Goal: Information Seeking & Learning: Check status

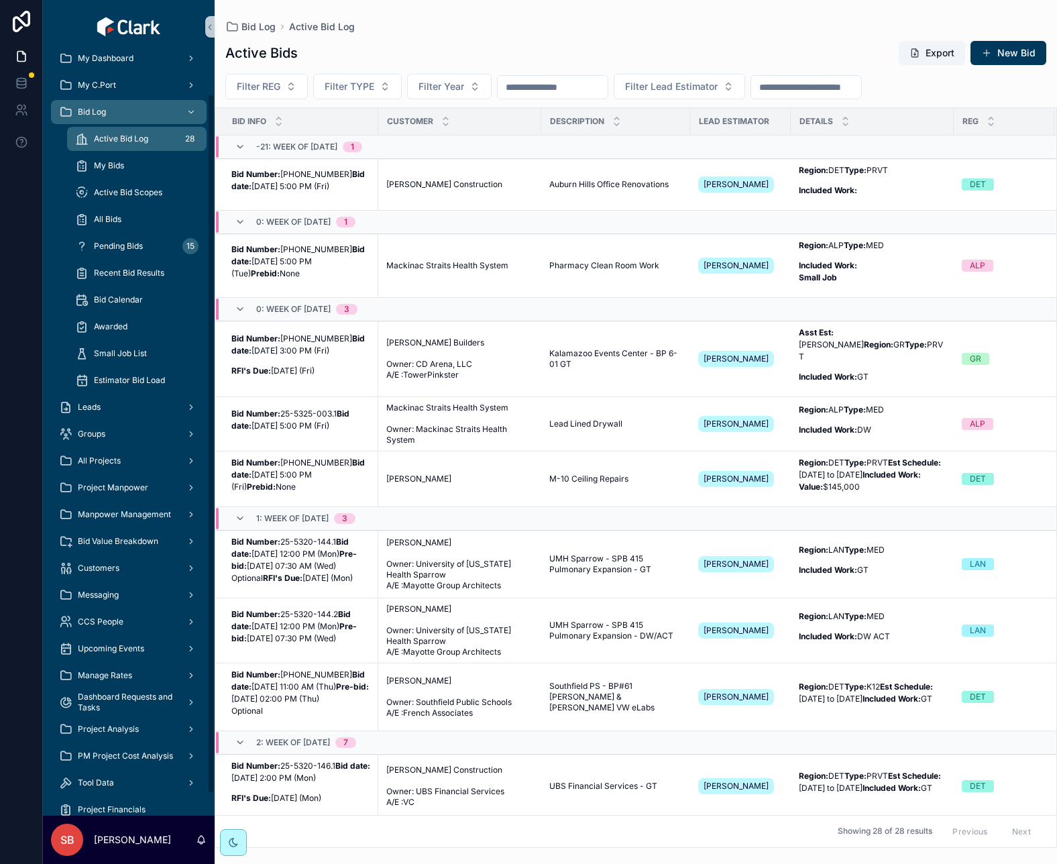
scroll to position [67, 0]
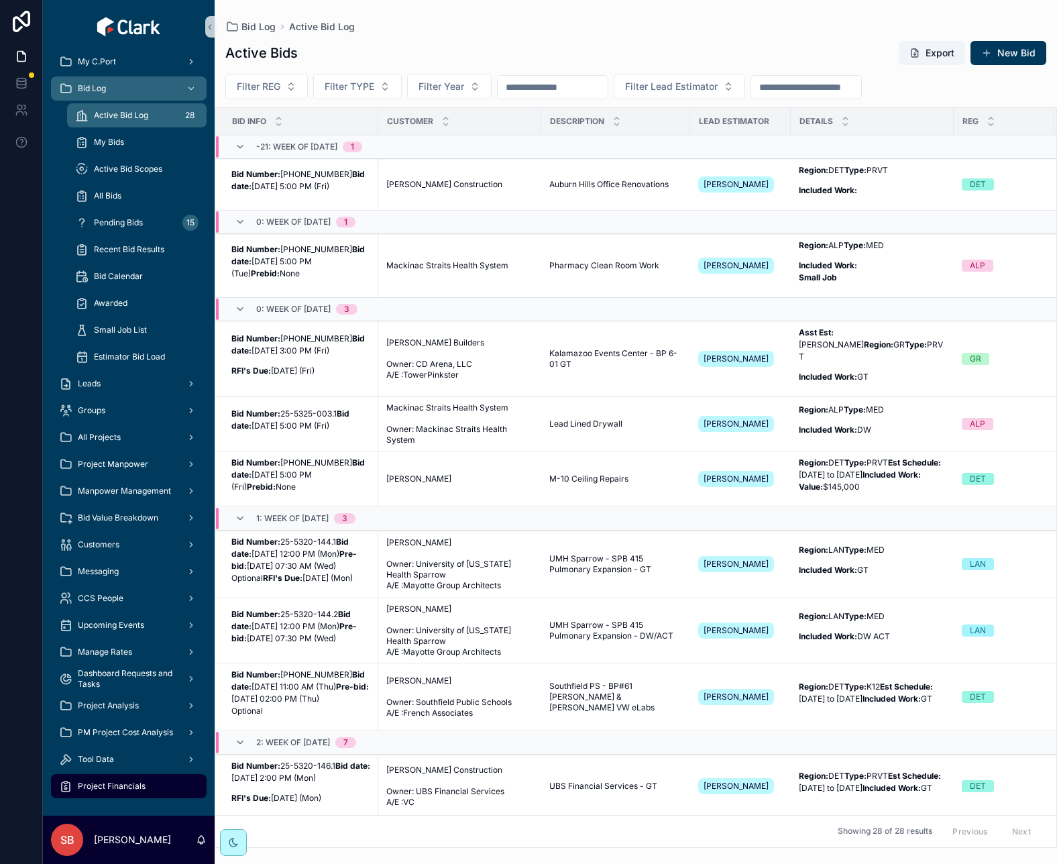
drag, startPoint x: 121, startPoint y: 786, endPoint x: 104, endPoint y: 777, distance: 18.6
click at [121, 786] on span "Project Financials" at bounding box center [112, 786] width 68 height 11
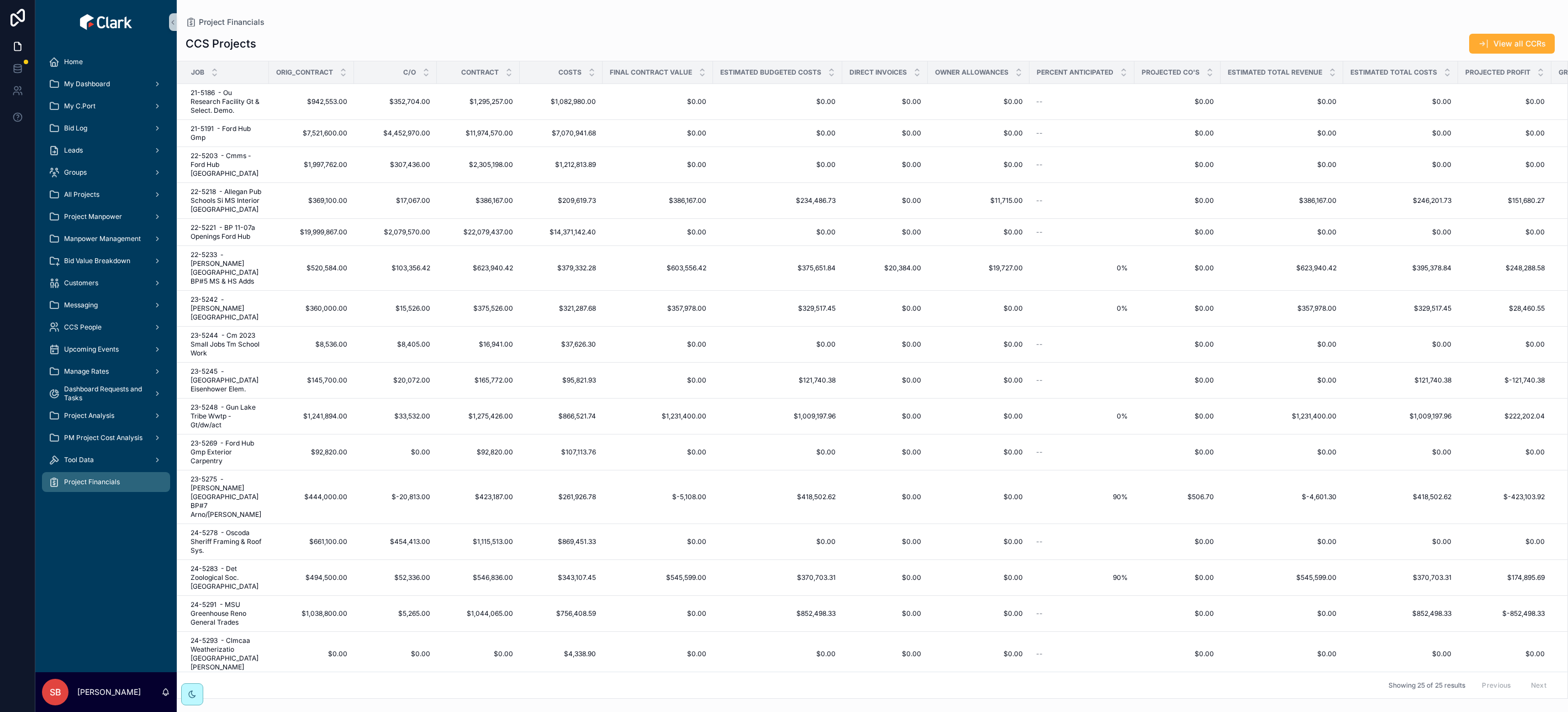
click at [870, 26] on div "Project Financials" at bounding box center [872, 21] width 1374 height 9
click at [870, 45] on div "CCS Projects View all CCRs" at bounding box center [872, 43] width 1374 height 21
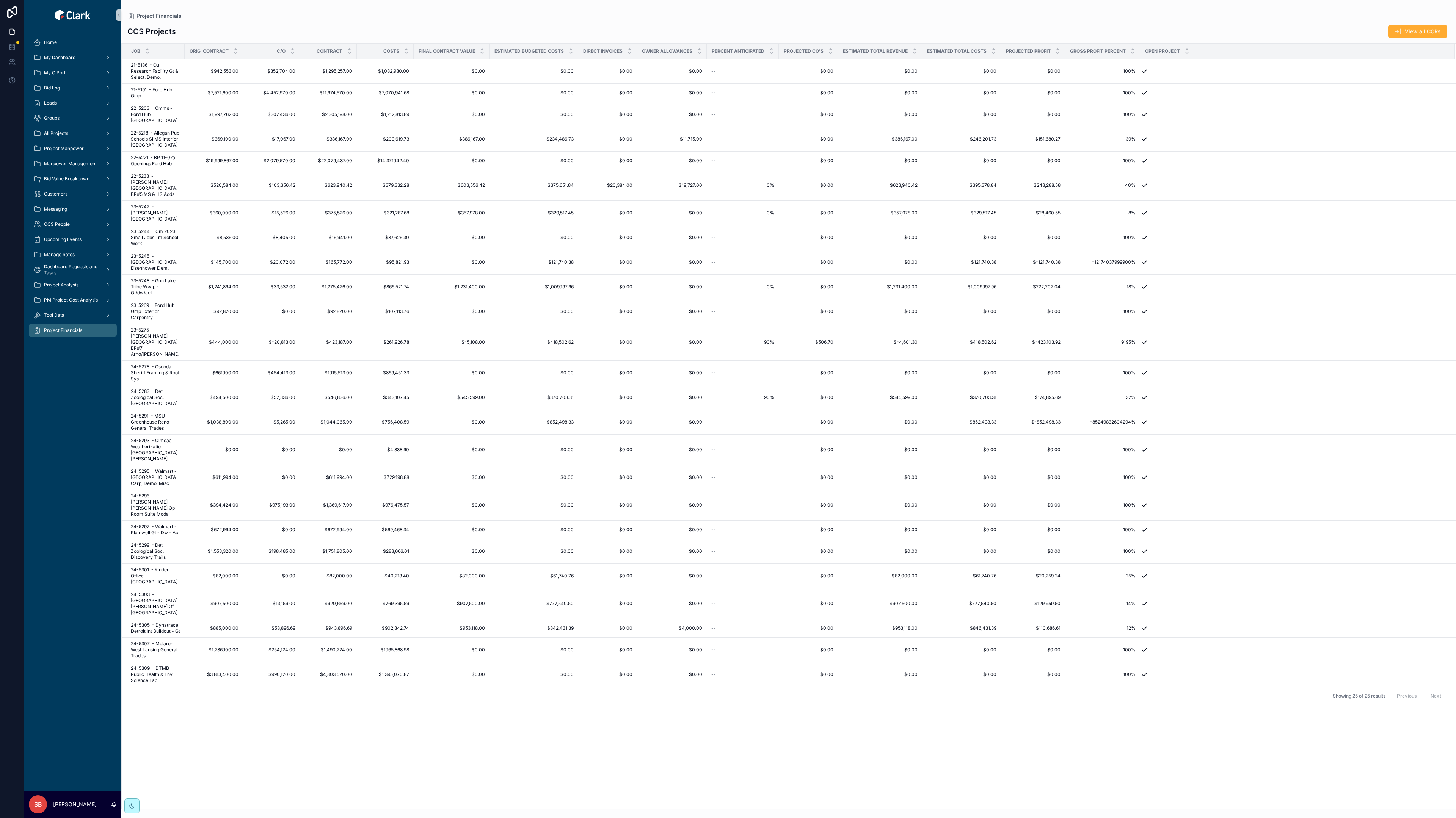
click at [597, 18] on div "Project Financials" at bounding box center [788, 15] width 1323 height 7
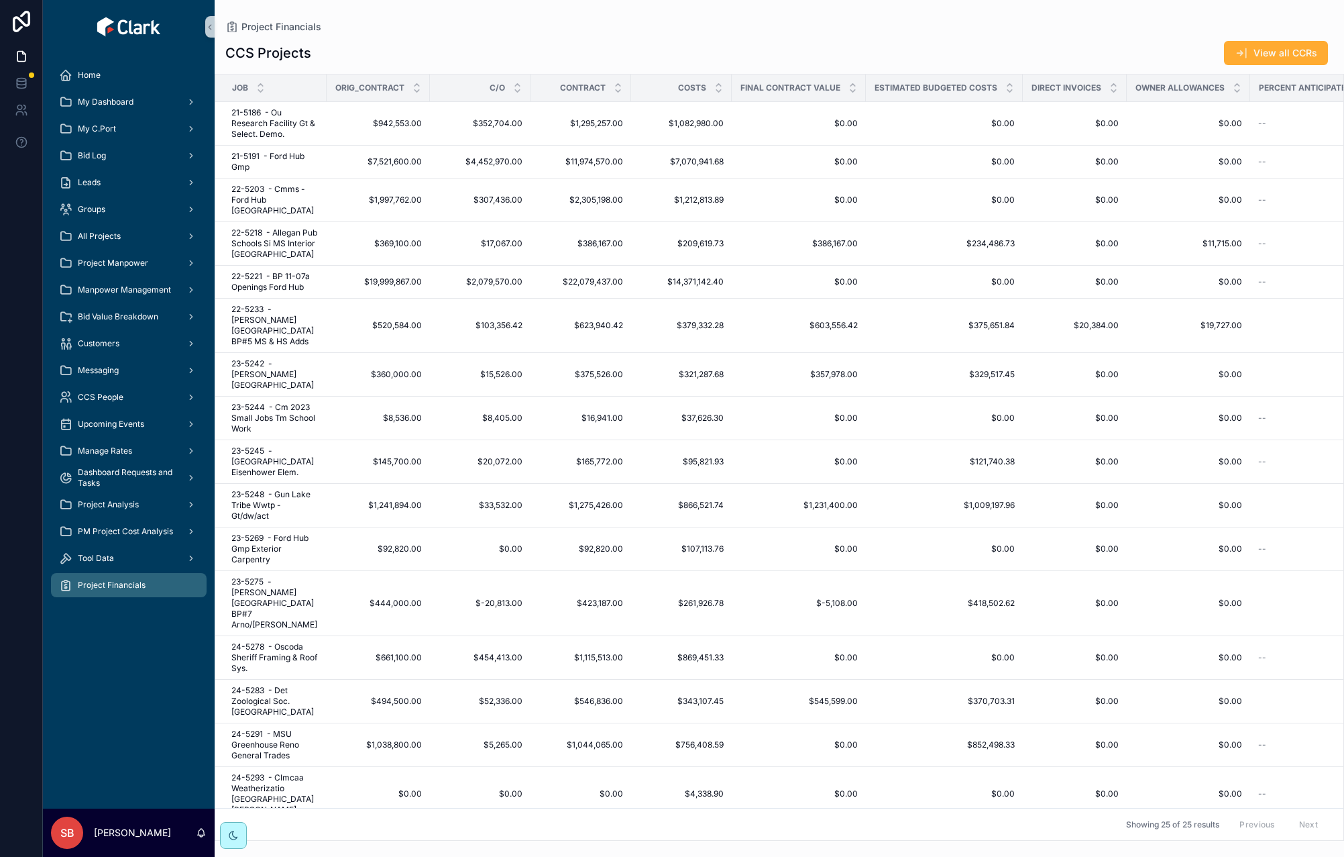
click at [1057, 25] on div "Project Financials" at bounding box center [779, 26] width 1108 height 11
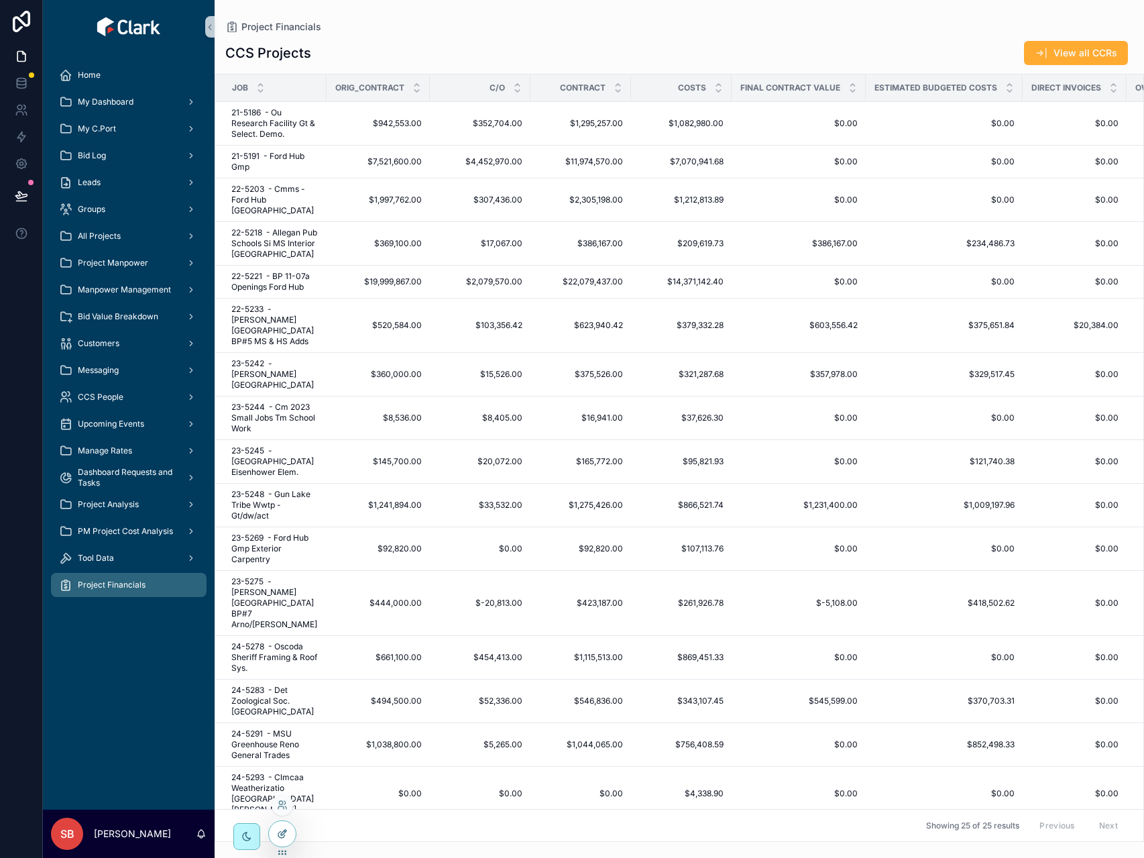
click at [288, 836] on div at bounding box center [282, 833] width 27 height 25
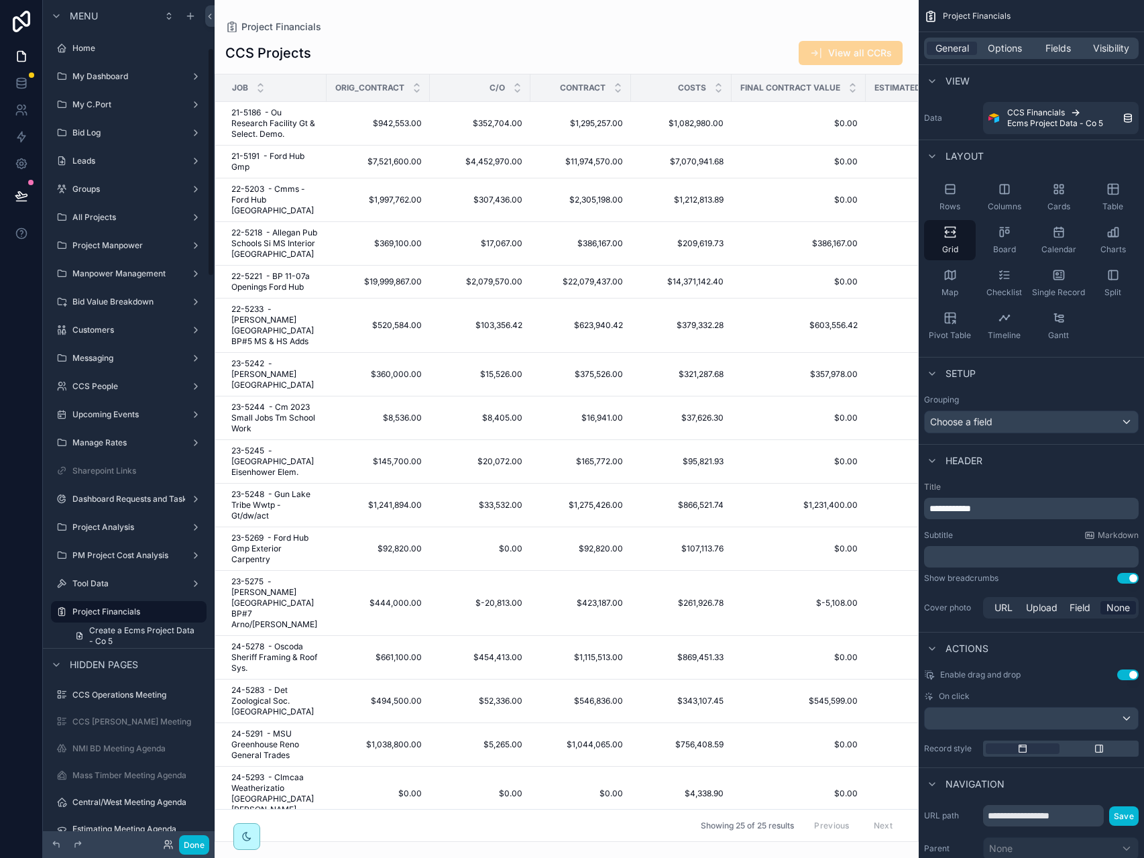
scroll to position [176, 0]
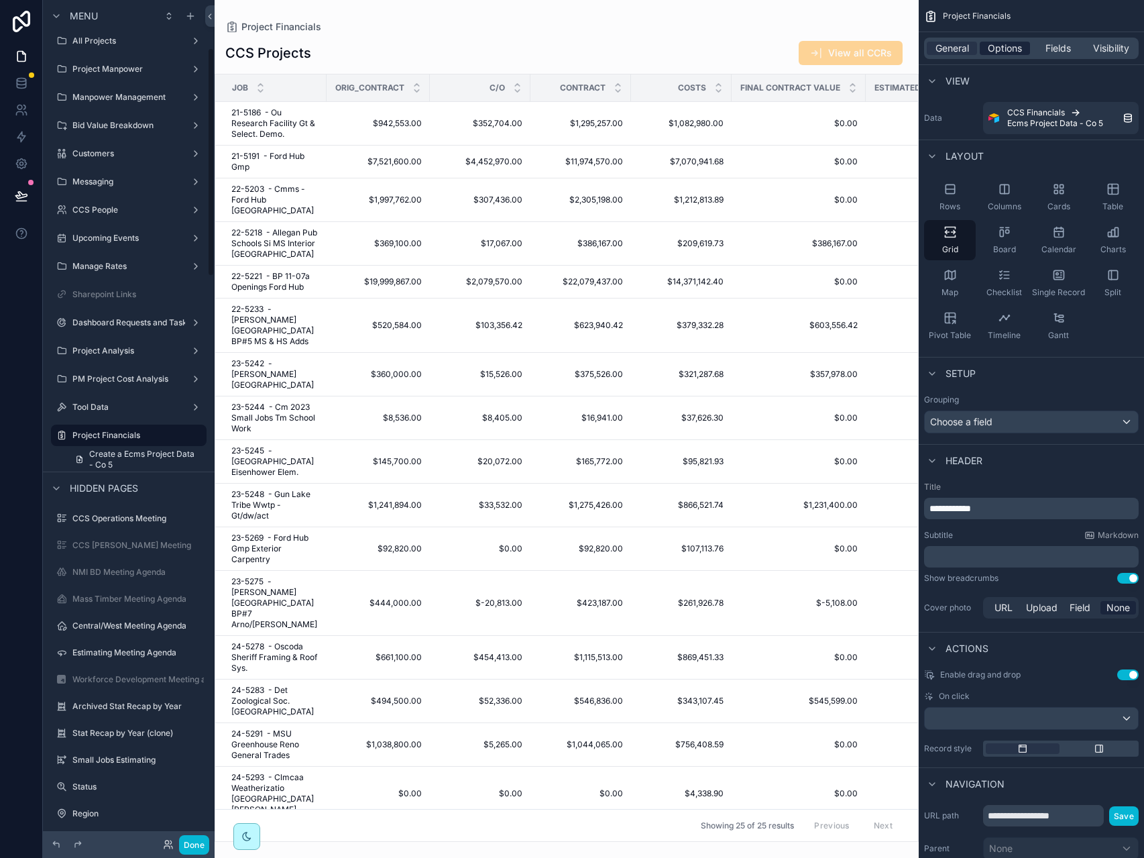
drag, startPoint x: 659, startPoint y: 46, endPoint x: 1007, endPoint y: 49, distance: 347.5
click at [662, 46] on div "scrollable content" at bounding box center [567, 429] width 704 height 858
click at [1007, 49] on span "Options" at bounding box center [1005, 48] width 34 height 13
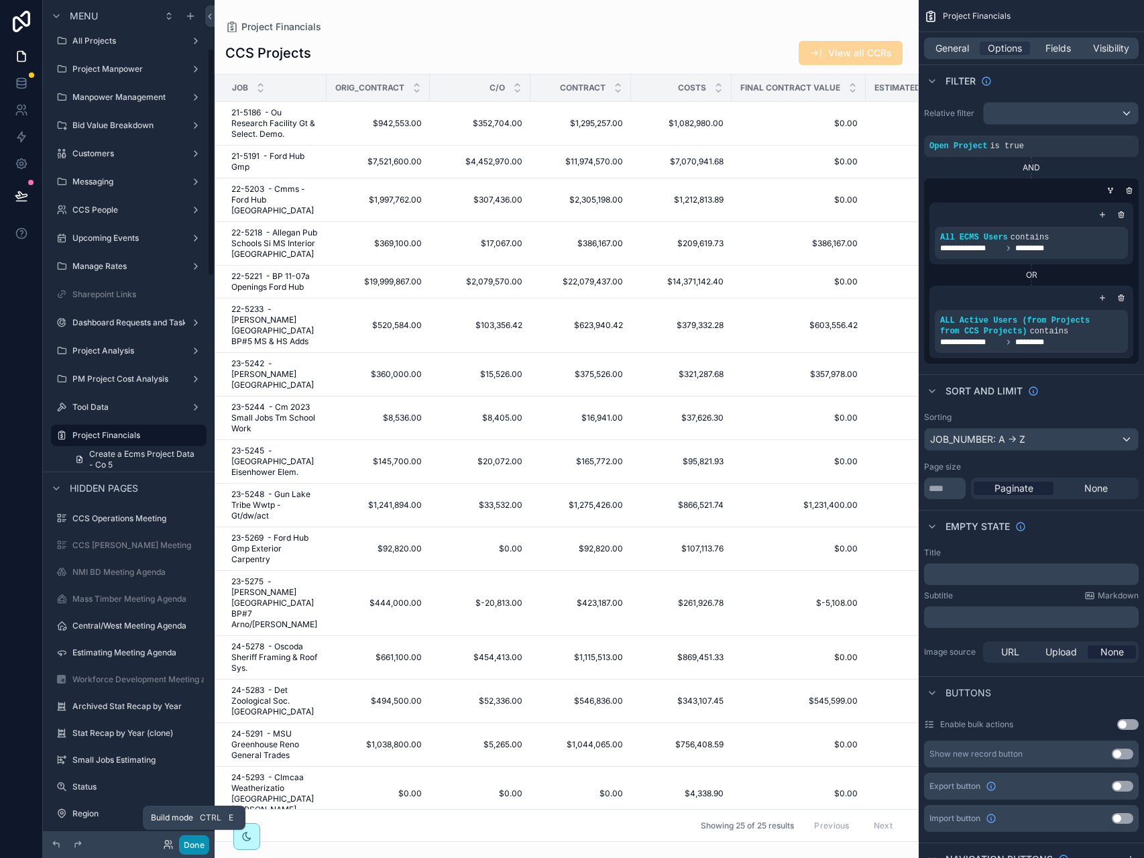
click at [186, 845] on button "Done" at bounding box center [194, 844] width 30 height 19
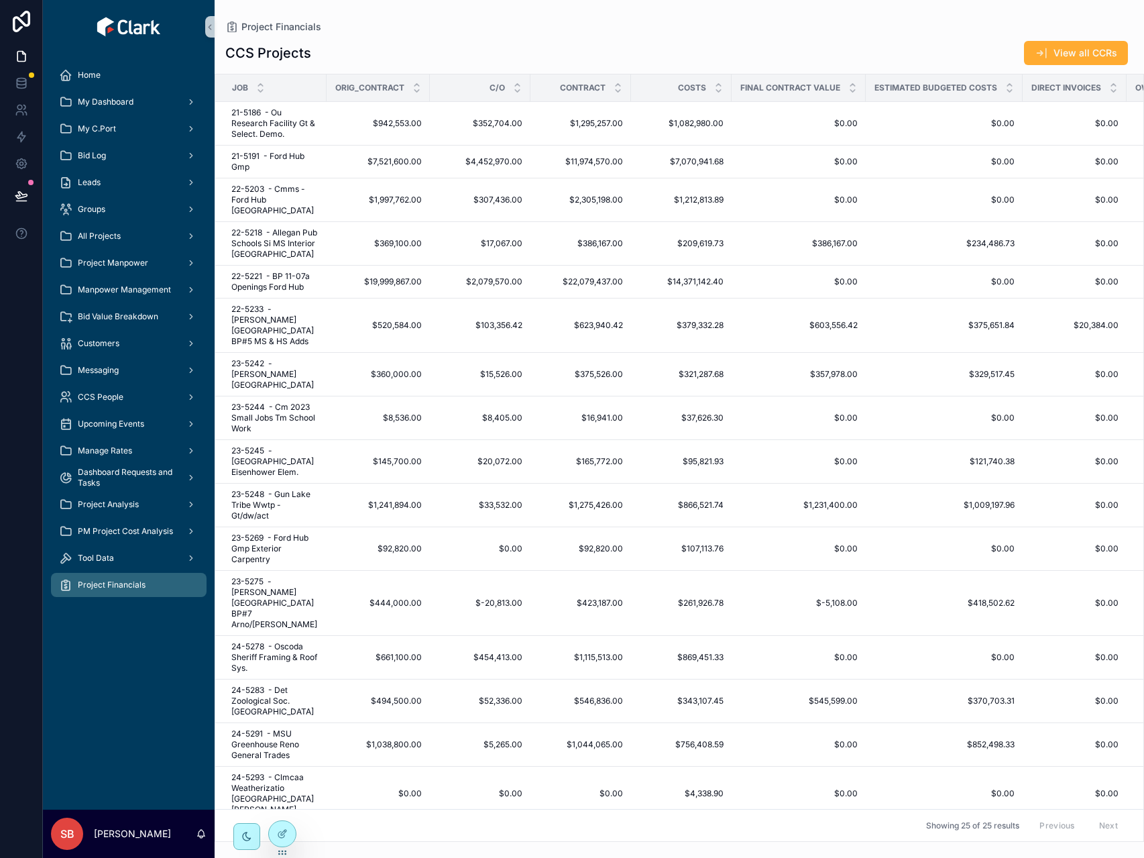
click at [385, 827] on div "Showing 25 of 25 results Previous Next" at bounding box center [679, 825] width 928 height 32
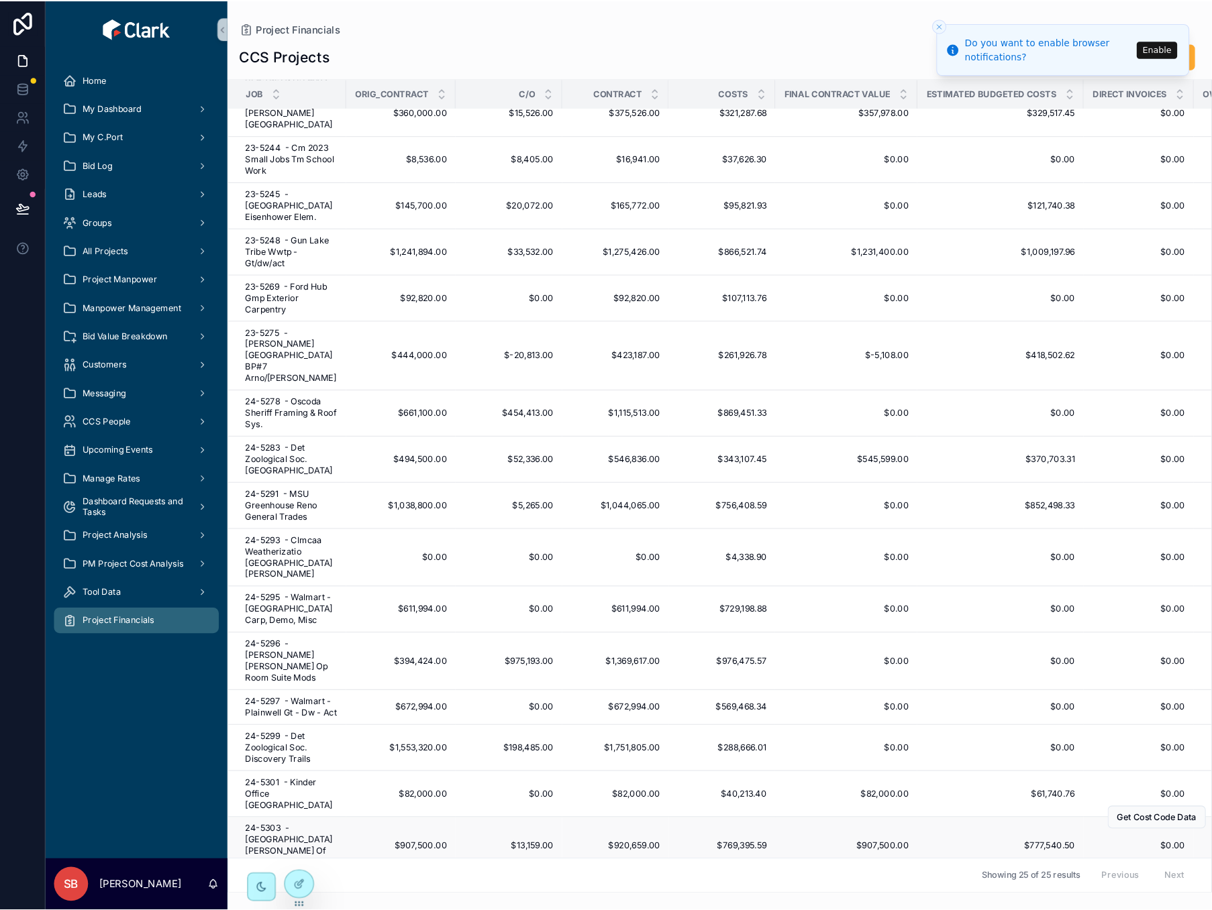
scroll to position [350, 0]
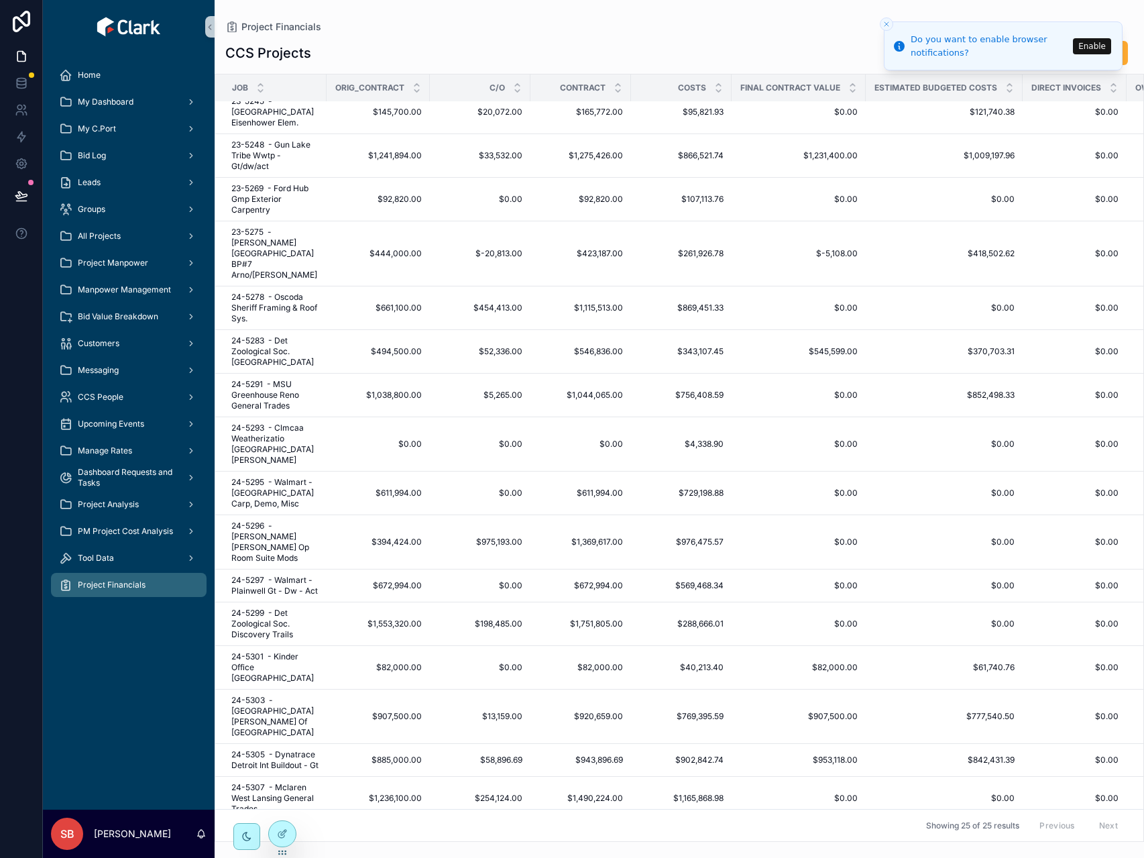
click at [525, 38] on div "CCS Projects View all CCRs Job Orig_[DEMOGRAPHIC_DATA] C/O [DEMOGRAPHIC_DATA] C…" at bounding box center [680, 437] width 930 height 810
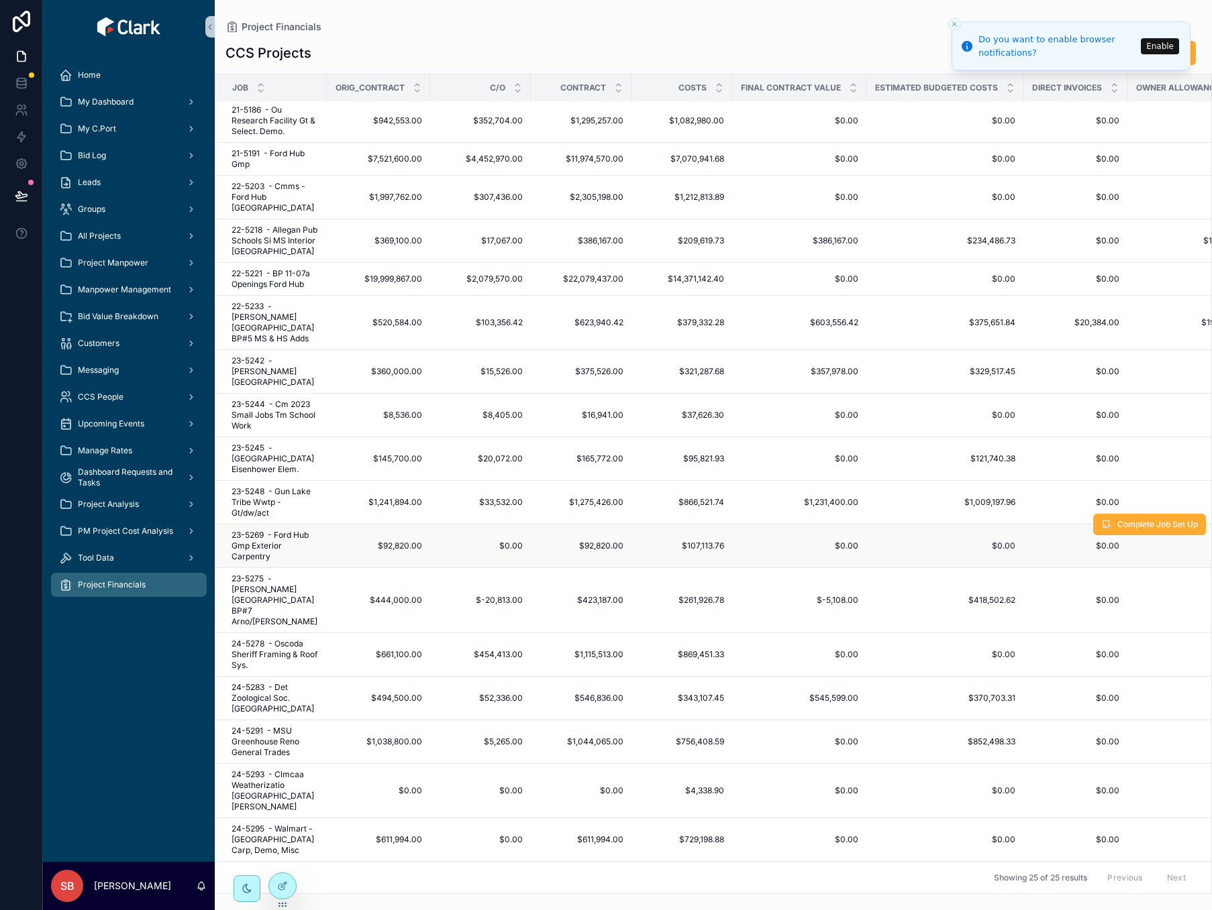
scroll to position [0, 0]
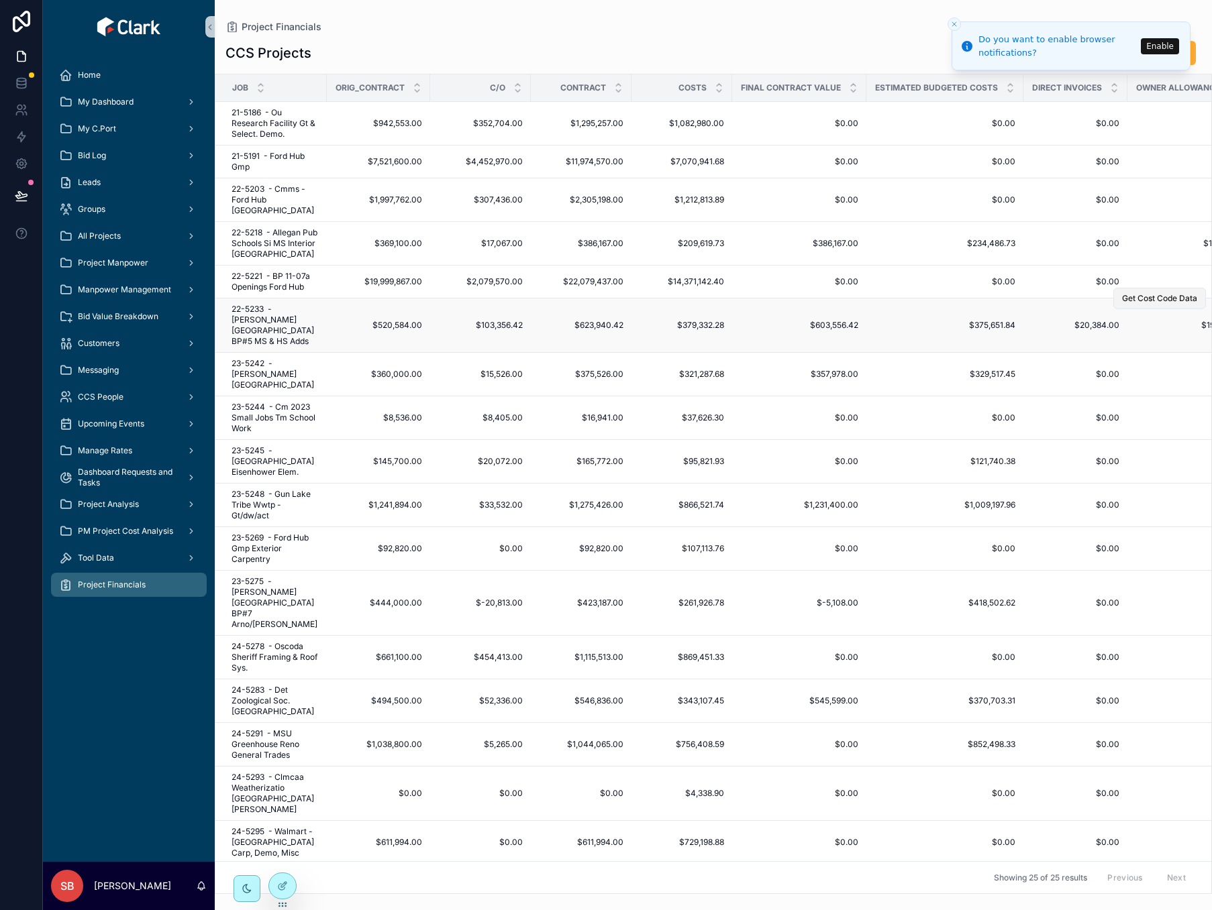
click at [1144, 304] on button "Get Cost Code Data" at bounding box center [1159, 298] width 93 height 21
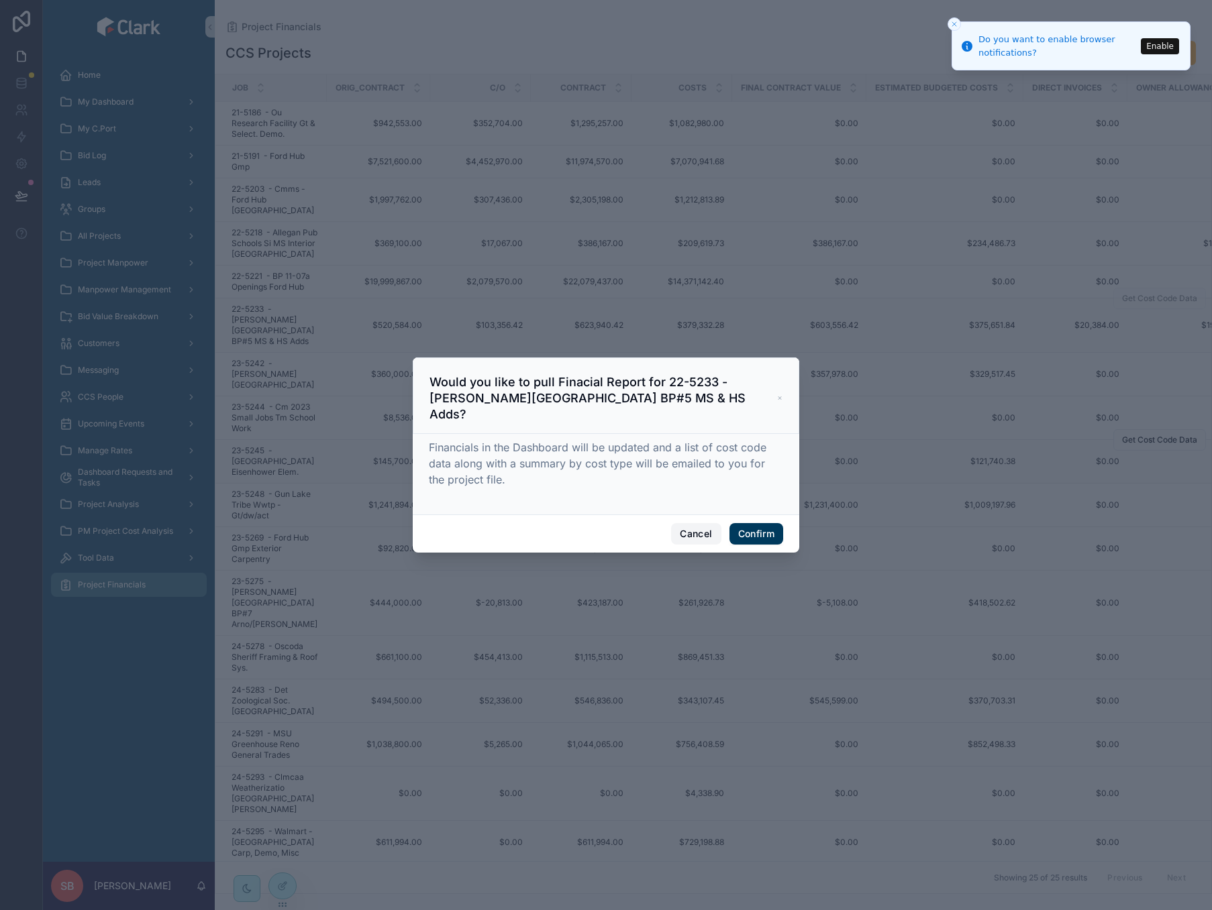
drag, startPoint x: 694, startPoint y: 525, endPoint x: 617, endPoint y: 457, distance: 103.1
click at [694, 526] on button "Cancel" at bounding box center [696, 533] width 50 height 21
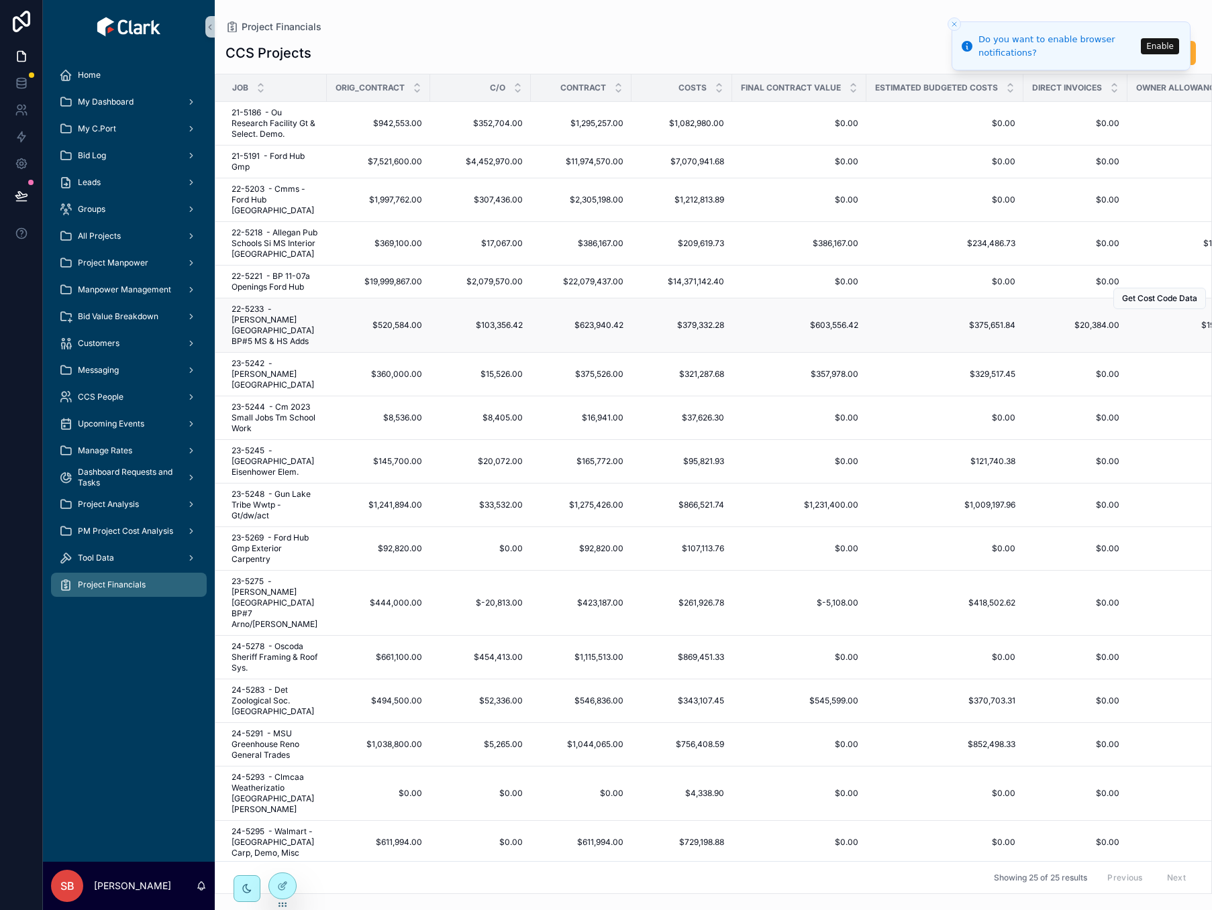
click at [324, 317] on td "22-5233 - [PERSON_NAME][GEOGRAPHIC_DATA] BP#5 MS & HS Adds 22-5233 - [PERSON_NA…" at bounding box center [270, 326] width 111 height 54
click at [372, 320] on span "$520,584.00" at bounding box center [378, 325] width 87 height 11
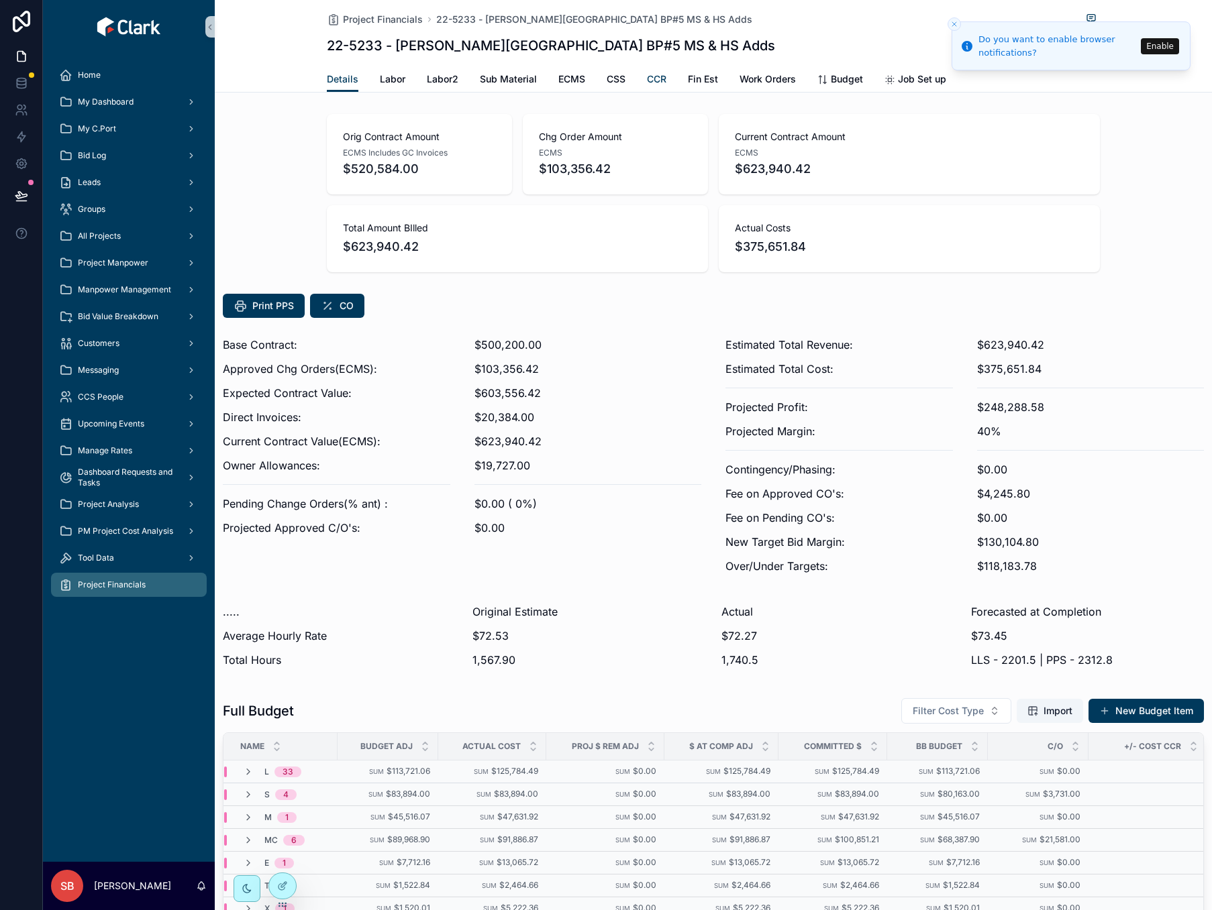
click at [647, 76] on span "CCR" at bounding box center [656, 78] width 19 height 13
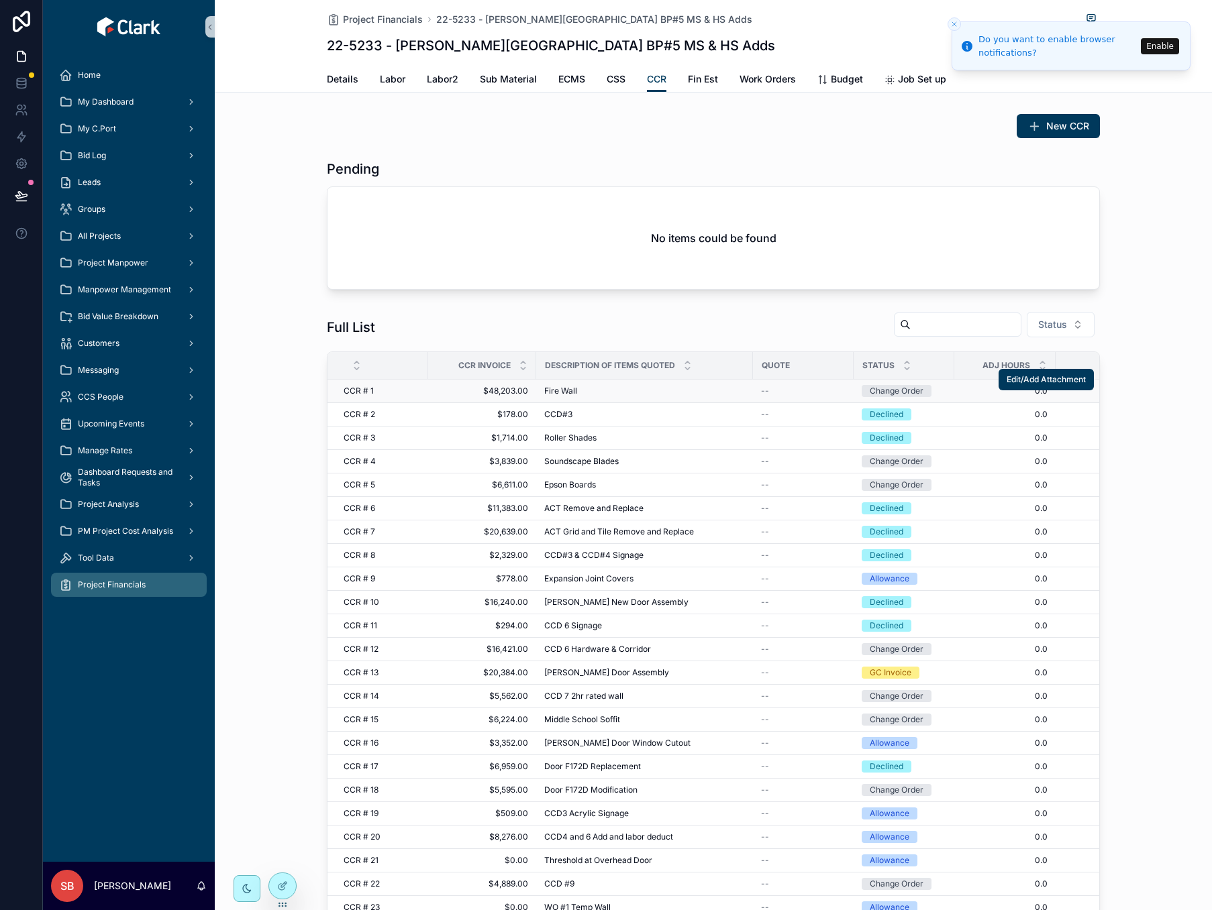
click at [682, 393] on div "Fire Wall Fire Wall" at bounding box center [644, 391] width 201 height 11
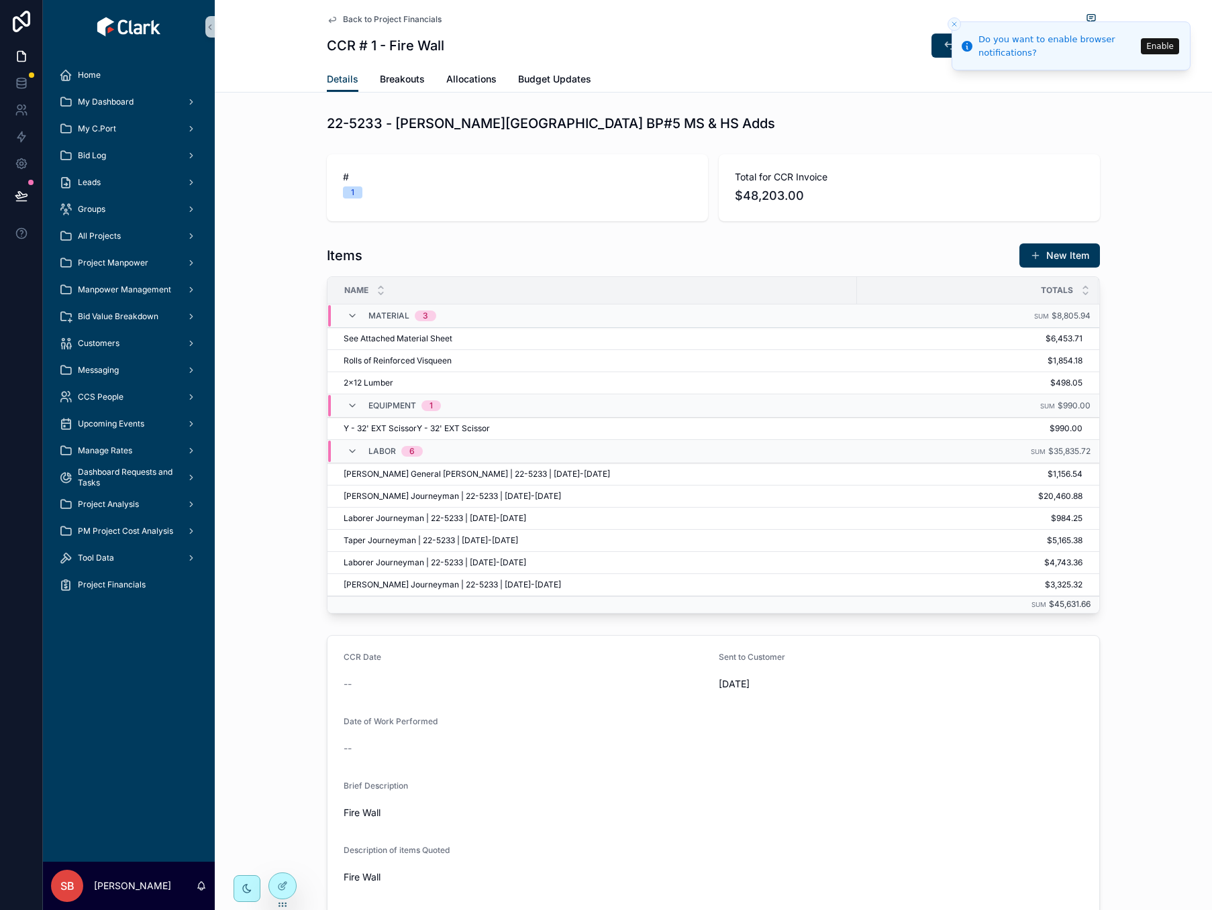
click at [748, 62] on div "Back to Project Financials CCR # 1 - Fire Wall Back to Project Edit" at bounding box center [713, 33] width 773 height 66
click at [362, 17] on span "Back to Project Financials" at bounding box center [392, 19] width 99 height 11
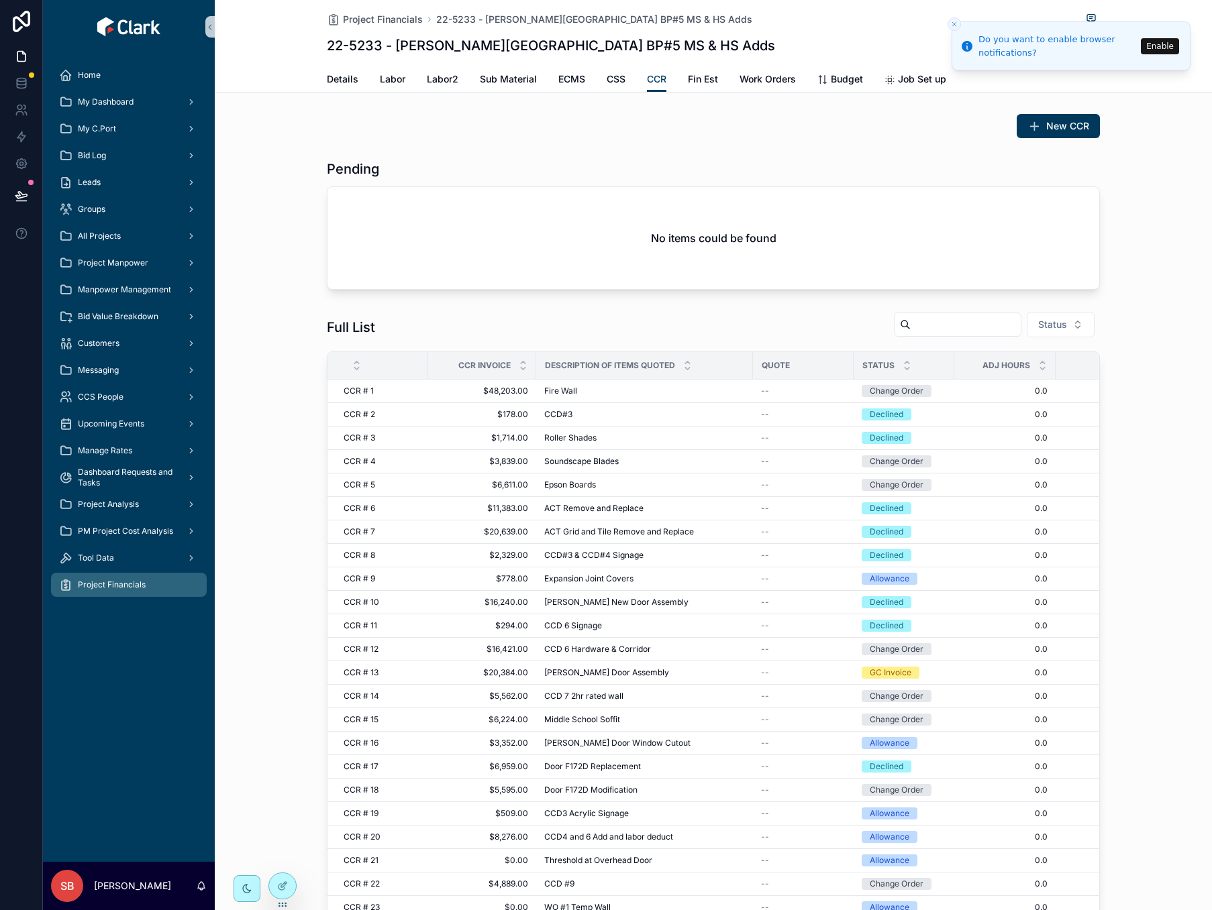
click at [706, 122] on div "New CCR" at bounding box center [713, 126] width 773 height 24
click at [730, 390] on div "Fire Wall Fire Wall" at bounding box center [644, 391] width 201 height 11
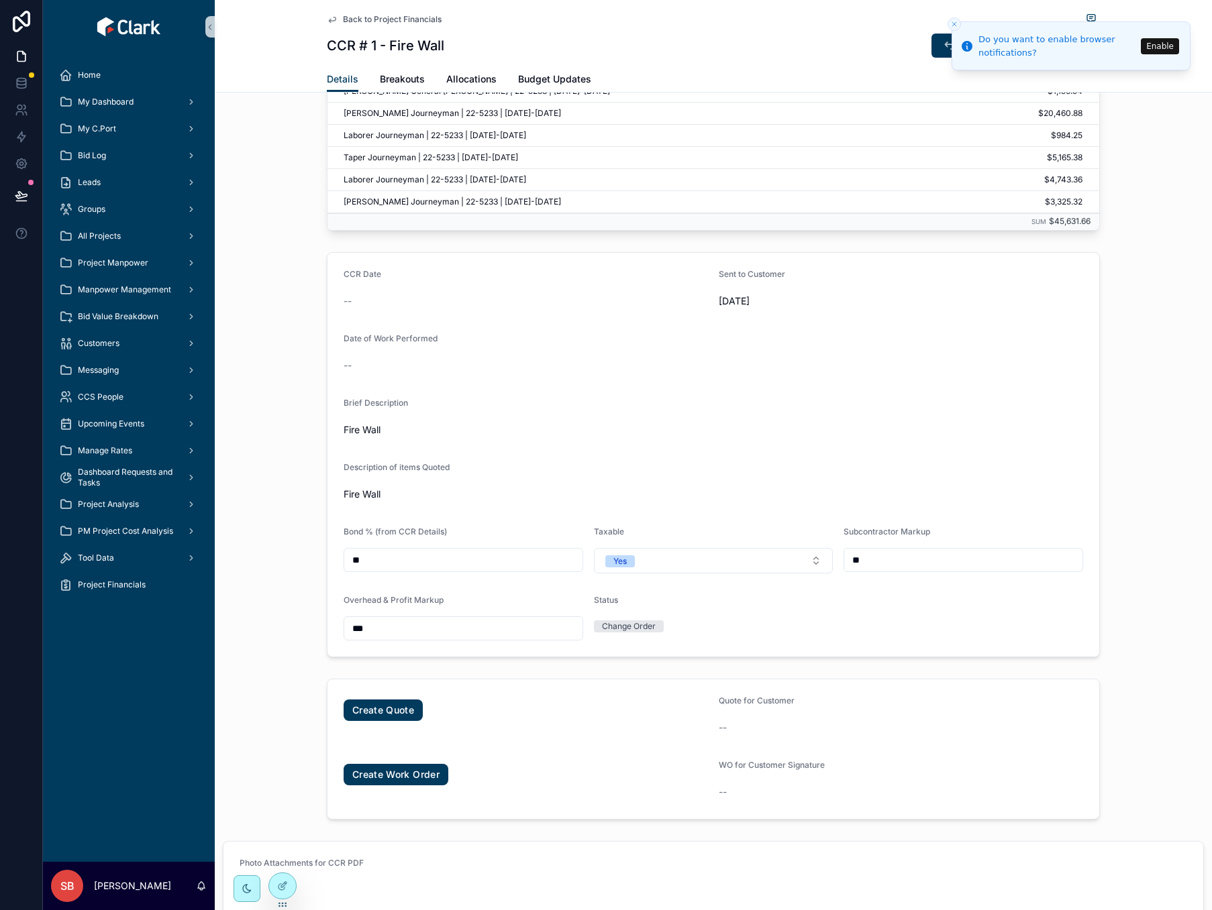
scroll to position [402, 0]
